Goal: Information Seeking & Learning: Learn about a topic

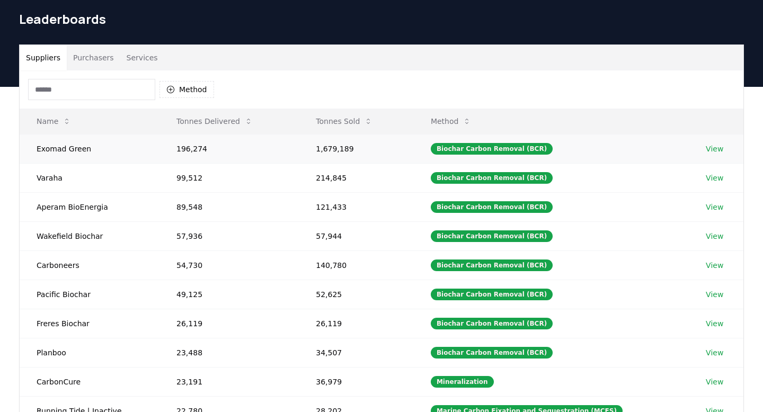
scroll to position [38, 0]
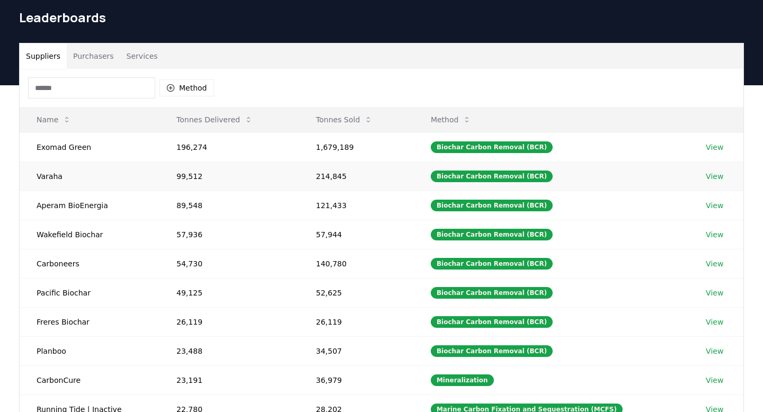
click at [710, 176] on link "View" at bounding box center [714, 176] width 17 height 11
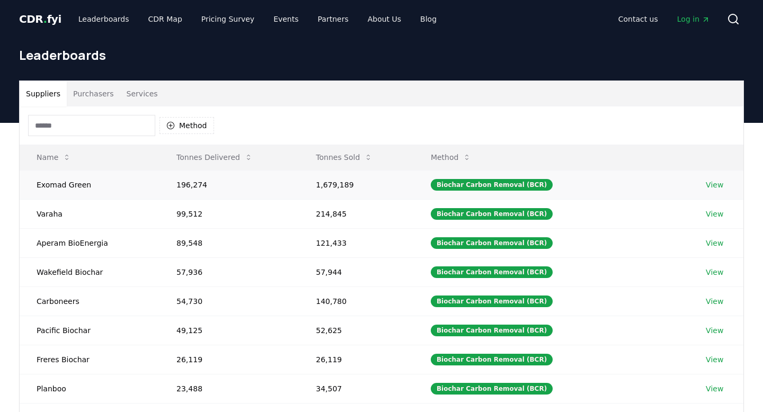
scroll to position [38, 0]
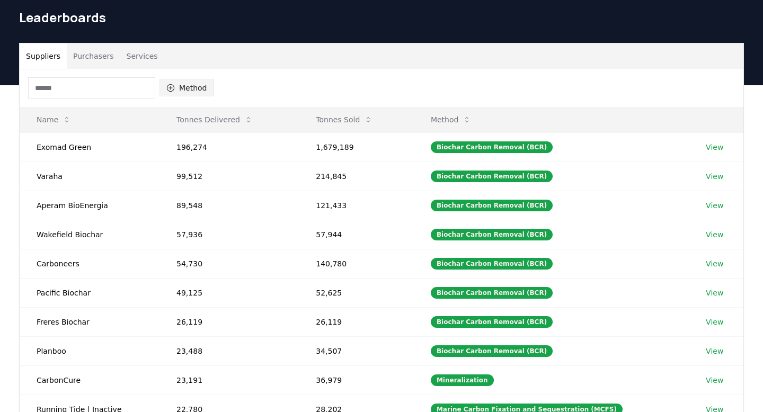
click at [170, 86] on icon "button" at bounding box center [170, 87] width 7 height 7
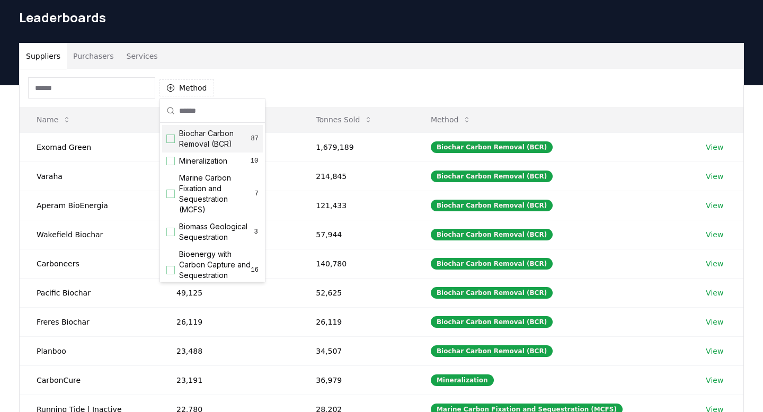
click at [195, 135] on span "Biochar Carbon Removal (BCR)" at bounding box center [215, 138] width 72 height 21
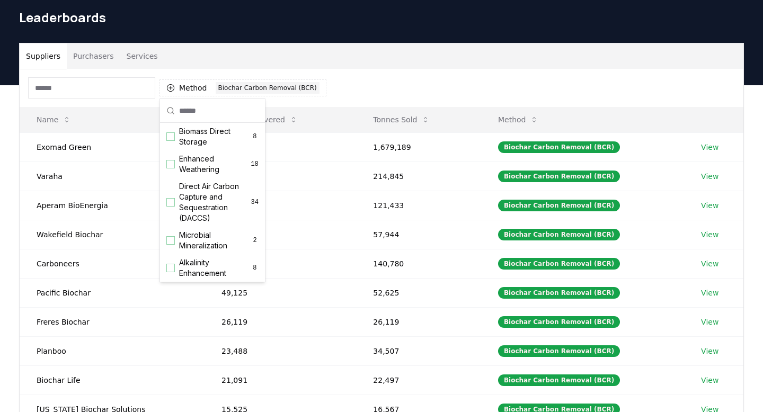
scroll to position [173, 0]
click at [197, 164] on span "Enhanced Weathering" at bounding box center [215, 163] width 72 height 21
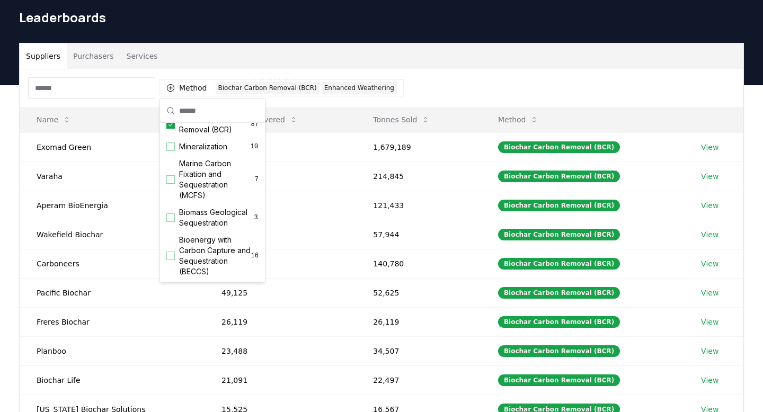
scroll to position [0, 0]
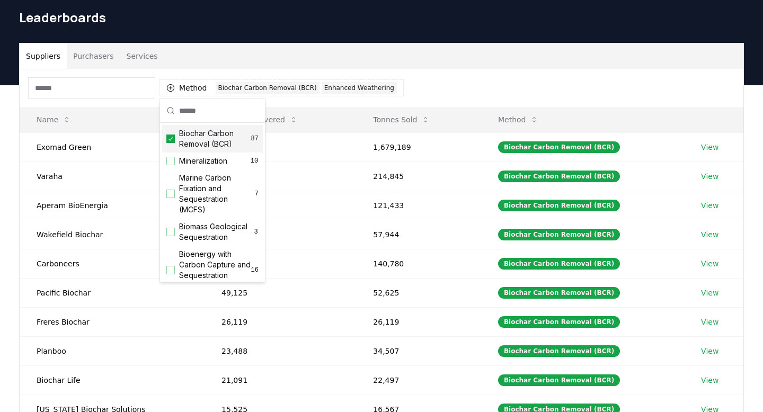
click at [173, 142] on icon "Suggestions" at bounding box center [170, 139] width 7 height 8
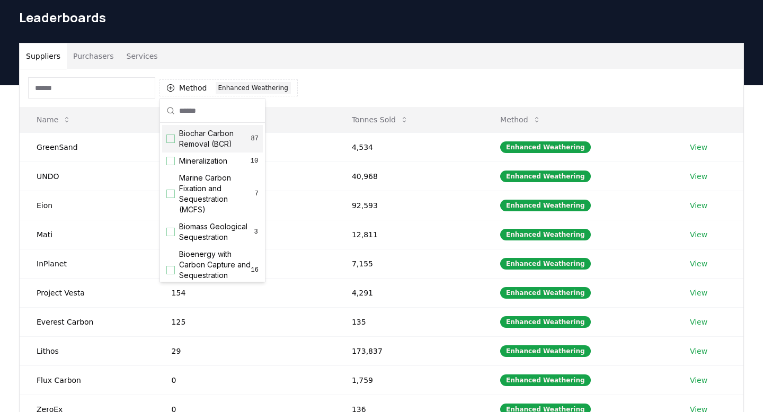
click at [422, 72] on div "Method 1 Enhanced Weathering" at bounding box center [382, 88] width 724 height 38
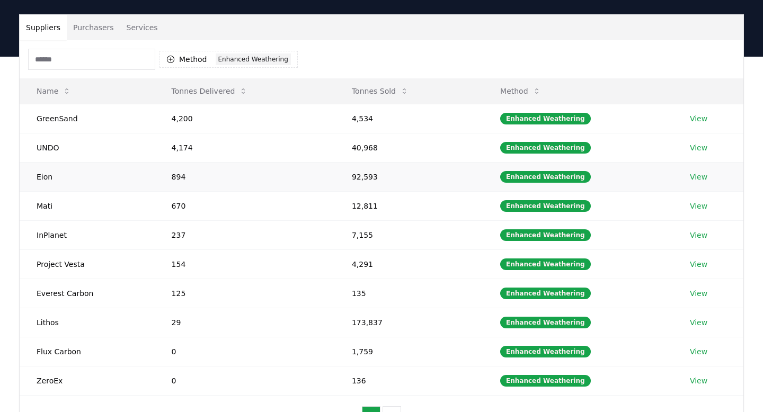
scroll to position [65, 0]
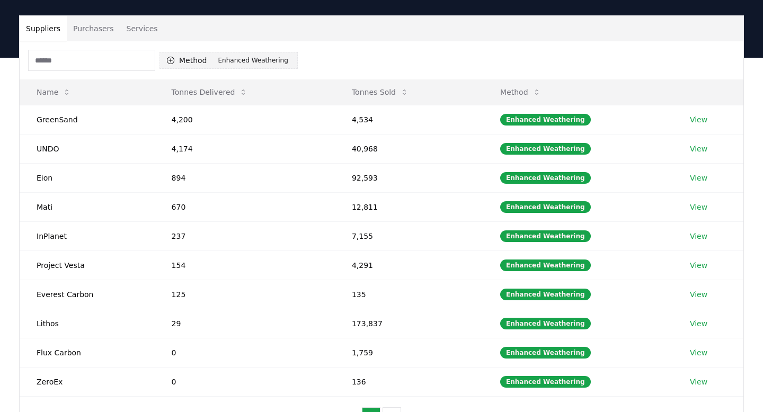
click at [233, 59] on div "Enhanced Weathering" at bounding box center [253, 61] width 75 height 12
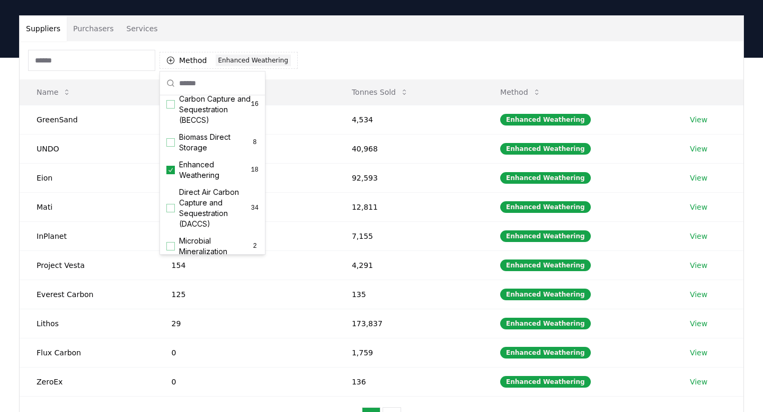
scroll to position [157, 0]
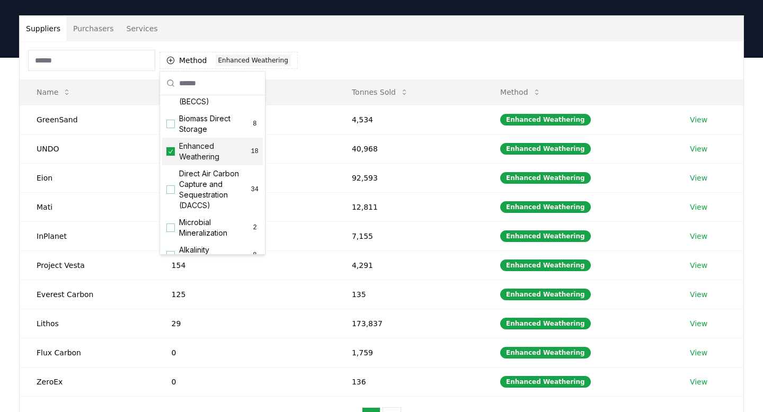
click at [194, 150] on span "Enhanced Weathering" at bounding box center [215, 151] width 72 height 21
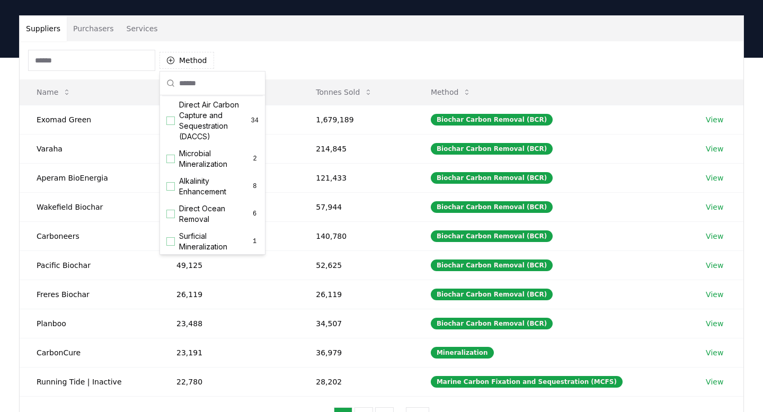
scroll to position [212, 0]
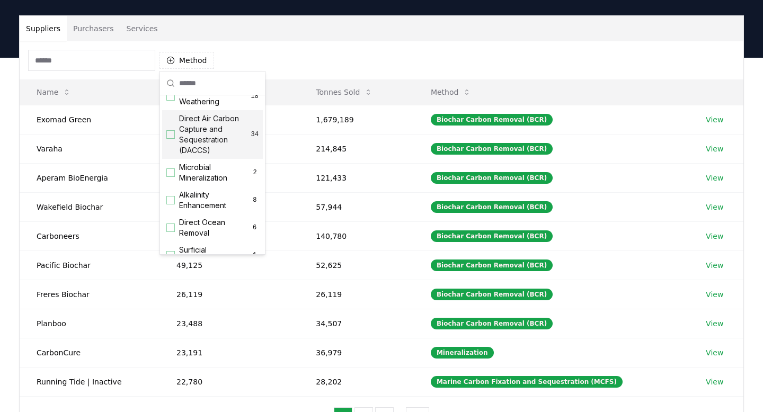
click at [173, 131] on div "Suggestions" at bounding box center [170, 134] width 8 height 8
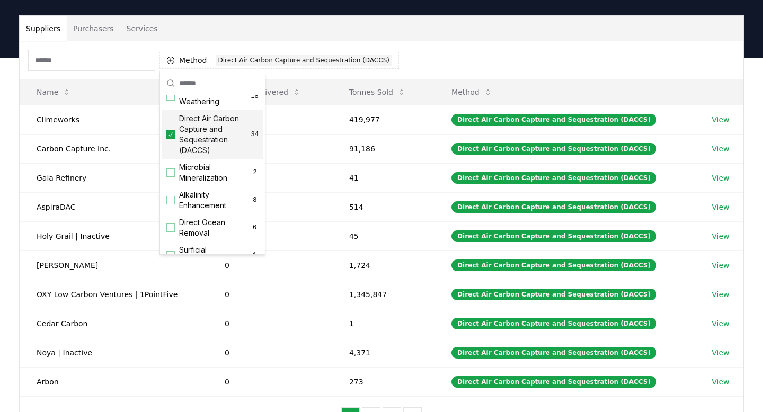
click at [429, 48] on div "Method 1 Direct Air Carbon Capture and Sequestration (DACCS)" at bounding box center [382, 60] width 724 height 38
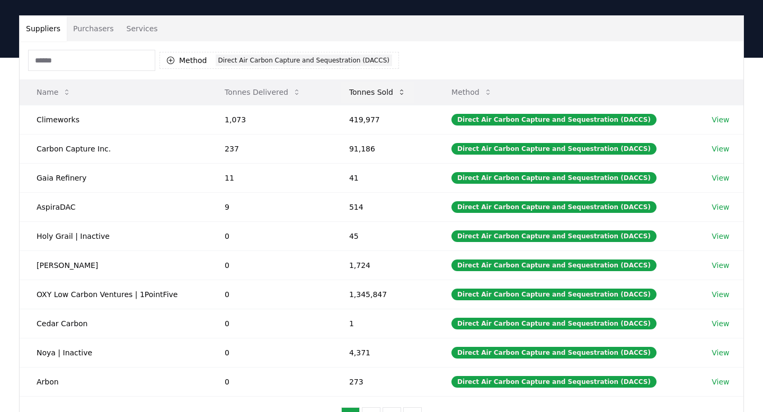
click at [403, 90] on icon at bounding box center [402, 92] width 8 height 8
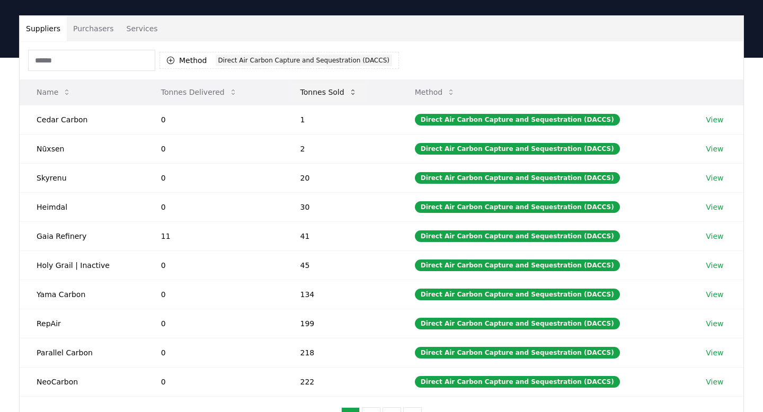
click at [356, 91] on icon at bounding box center [353, 92] width 8 height 8
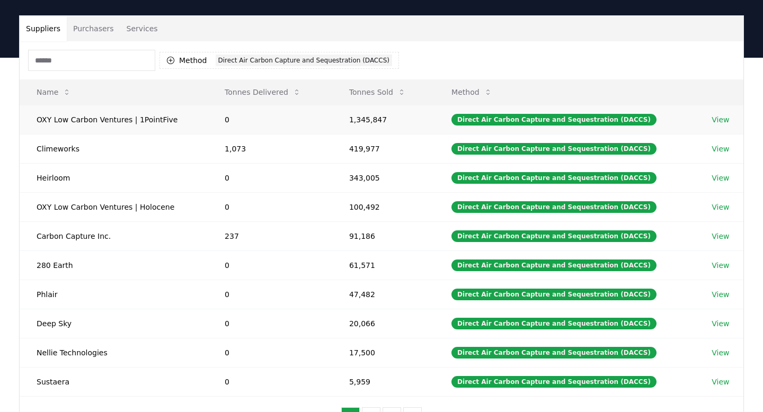
click at [719, 116] on link "View" at bounding box center [720, 120] width 17 height 11
